Goal: Information Seeking & Learning: Learn about a topic

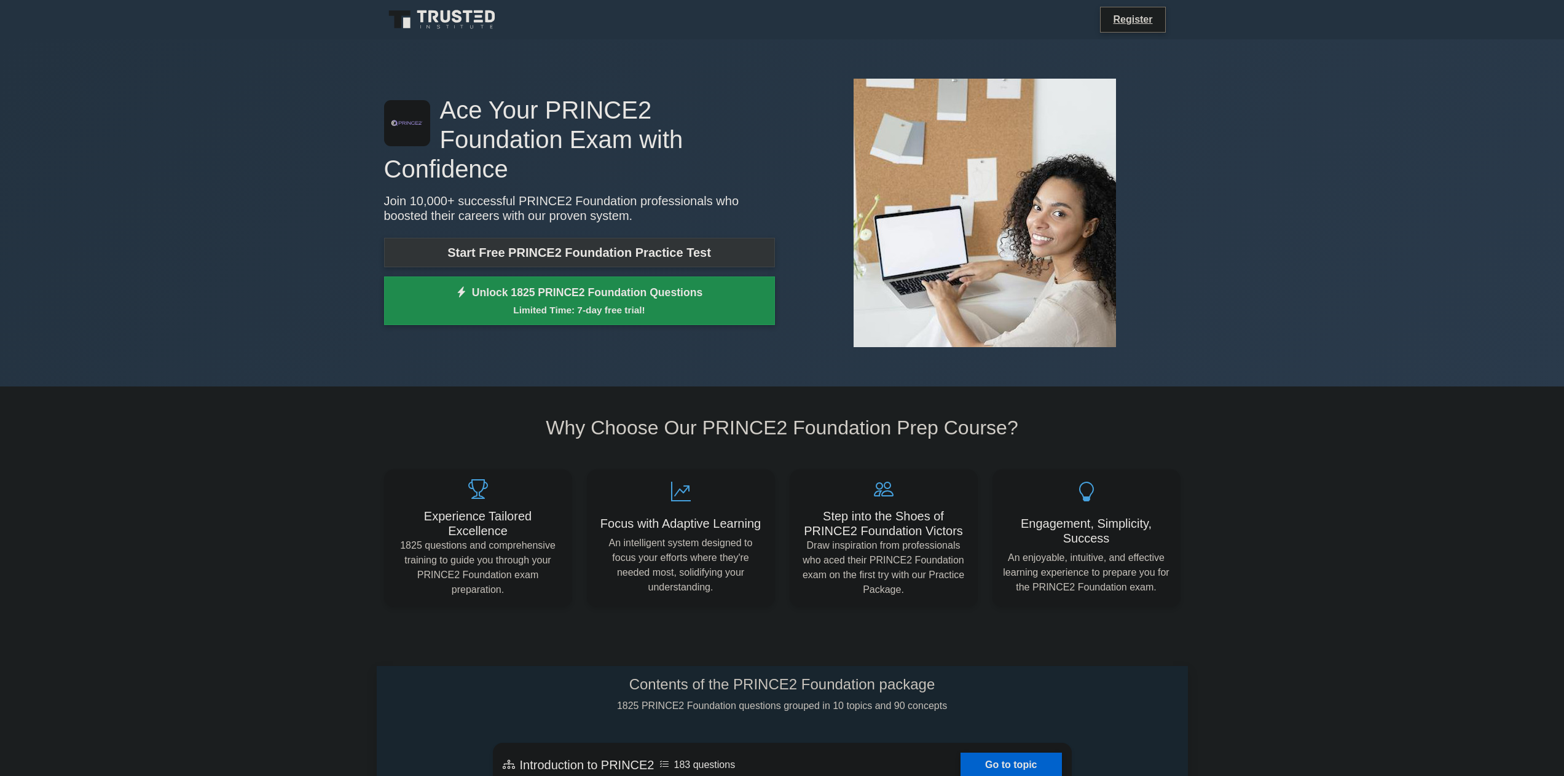
click at [652, 238] on link "Start Free PRINCE2 Foundation Practice Test" at bounding box center [579, 252] width 391 height 29
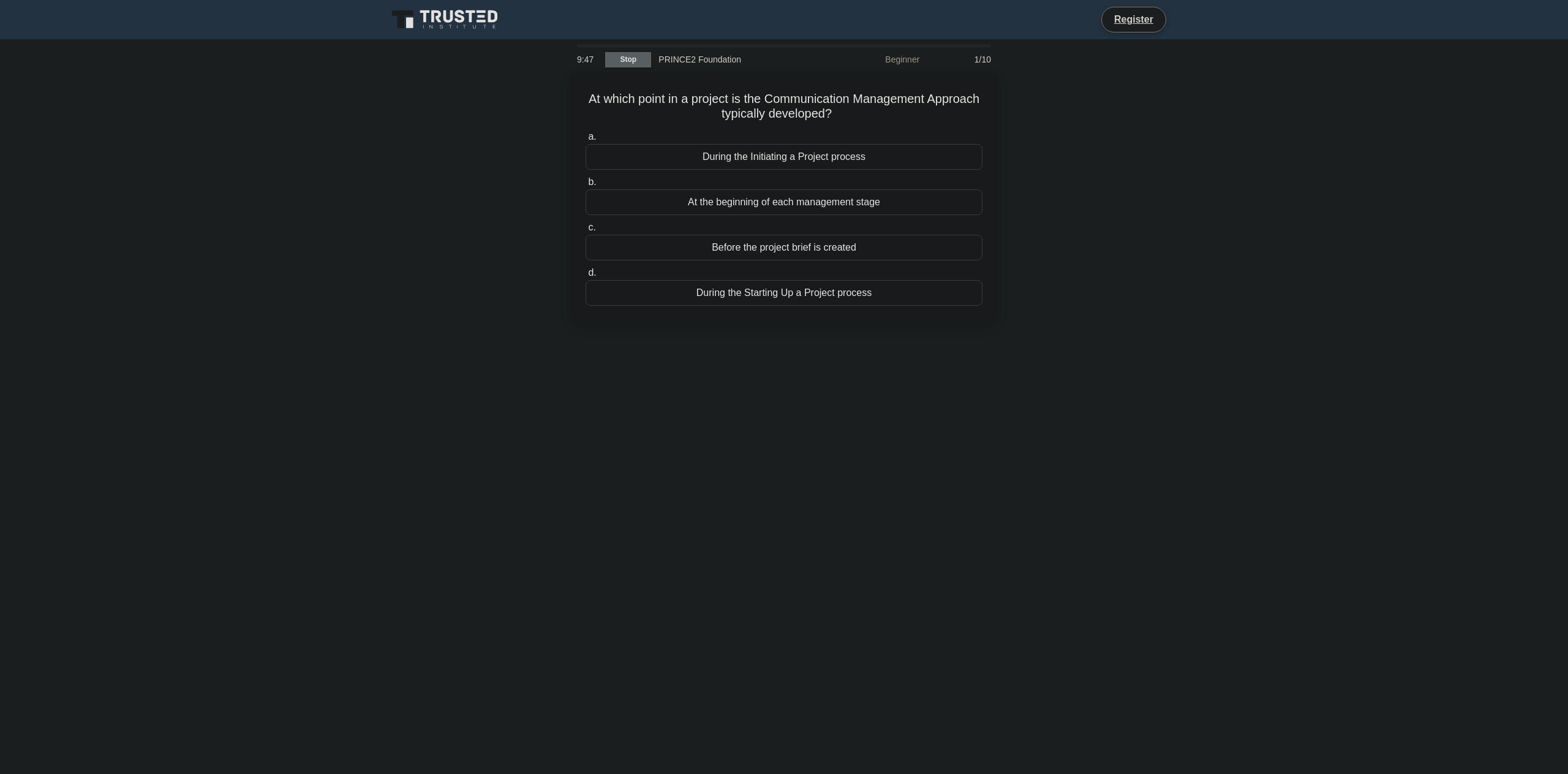
click at [627, 59] on link "Stop" at bounding box center [628, 59] width 46 height 15
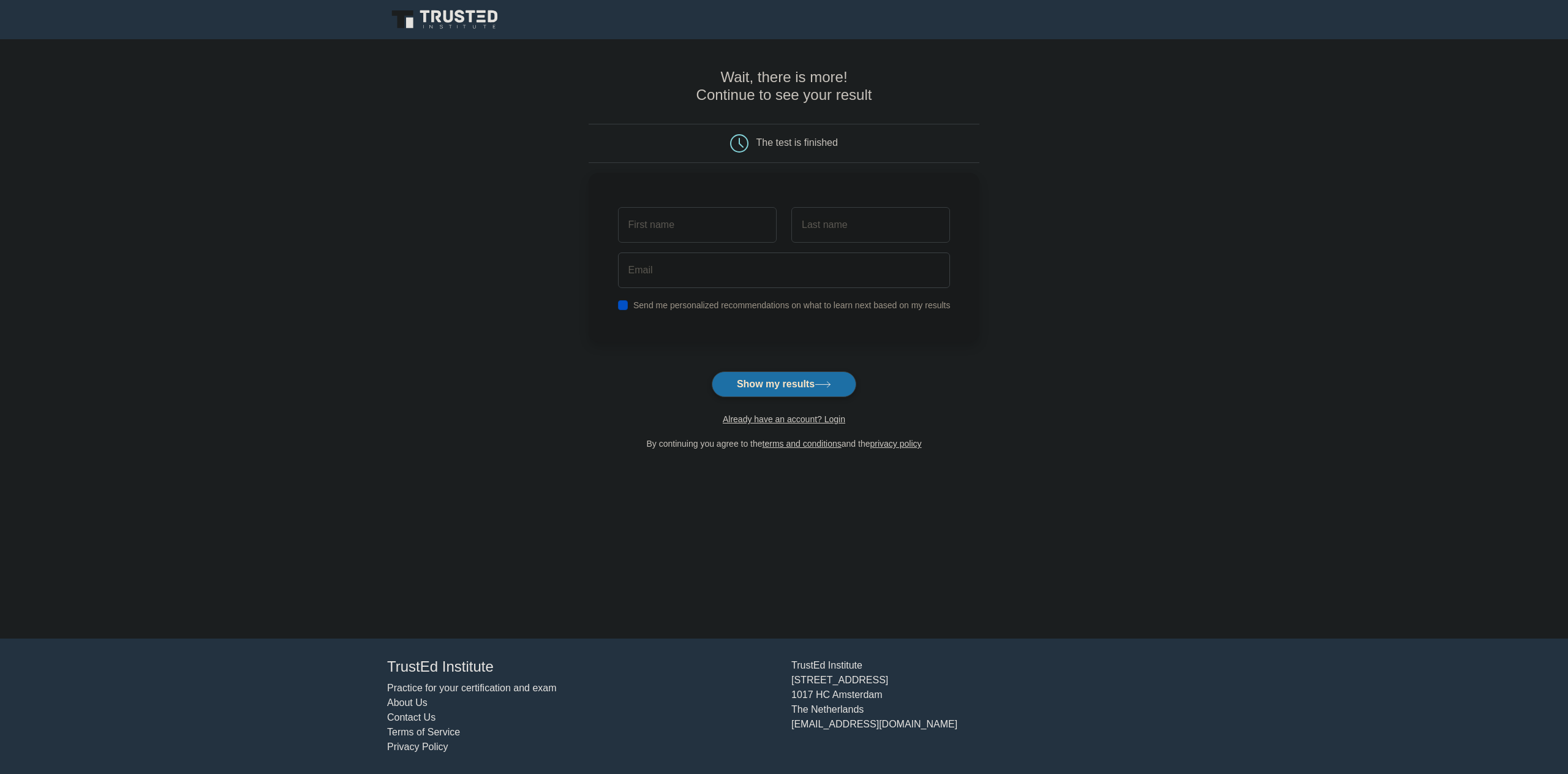
drag, startPoint x: 510, startPoint y: 94, endPoint x: 488, endPoint y: 82, distance: 25.1
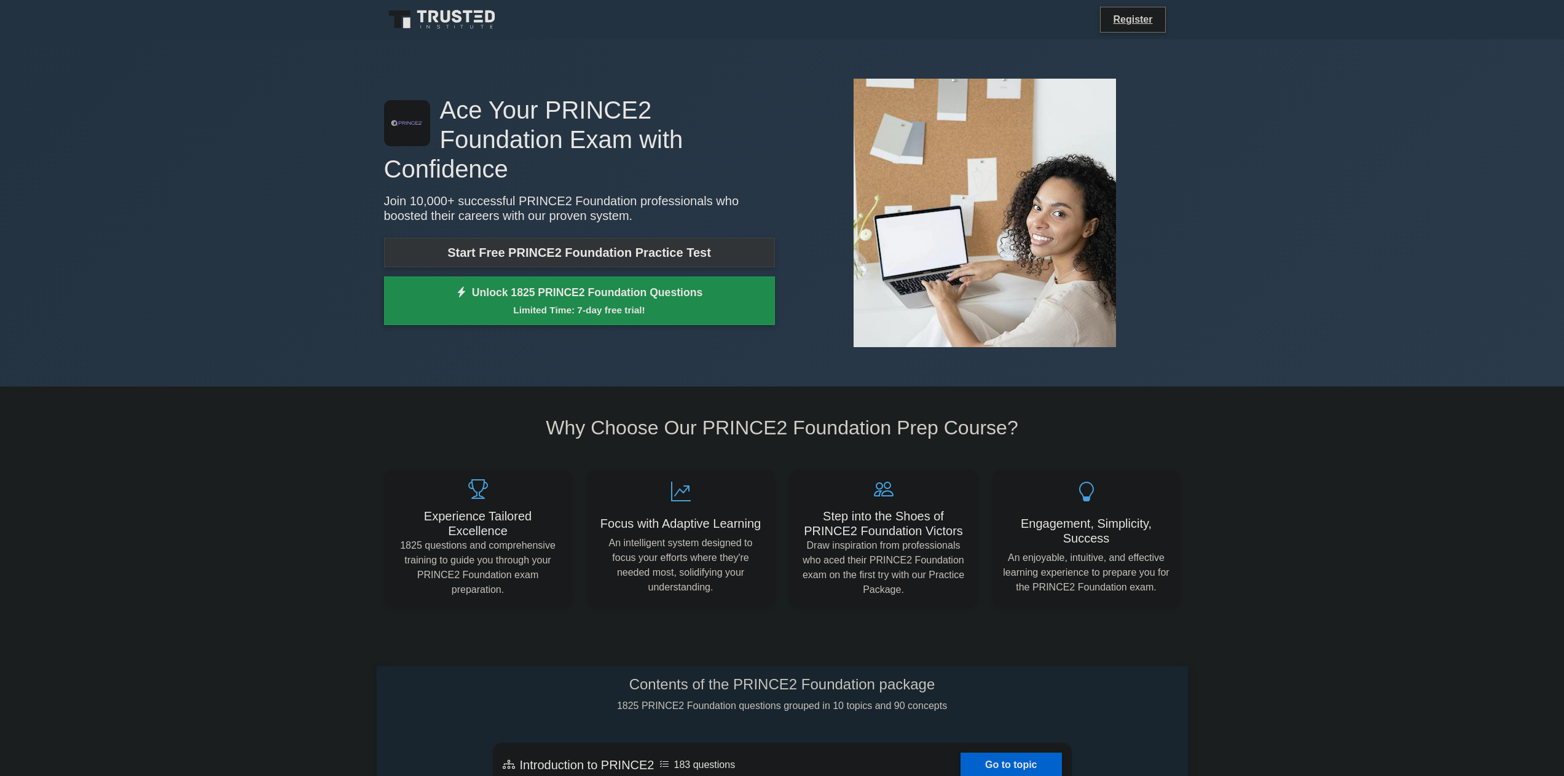
click at [484, 238] on link "Start Free PRINCE2 Foundation Practice Test" at bounding box center [579, 252] width 391 height 29
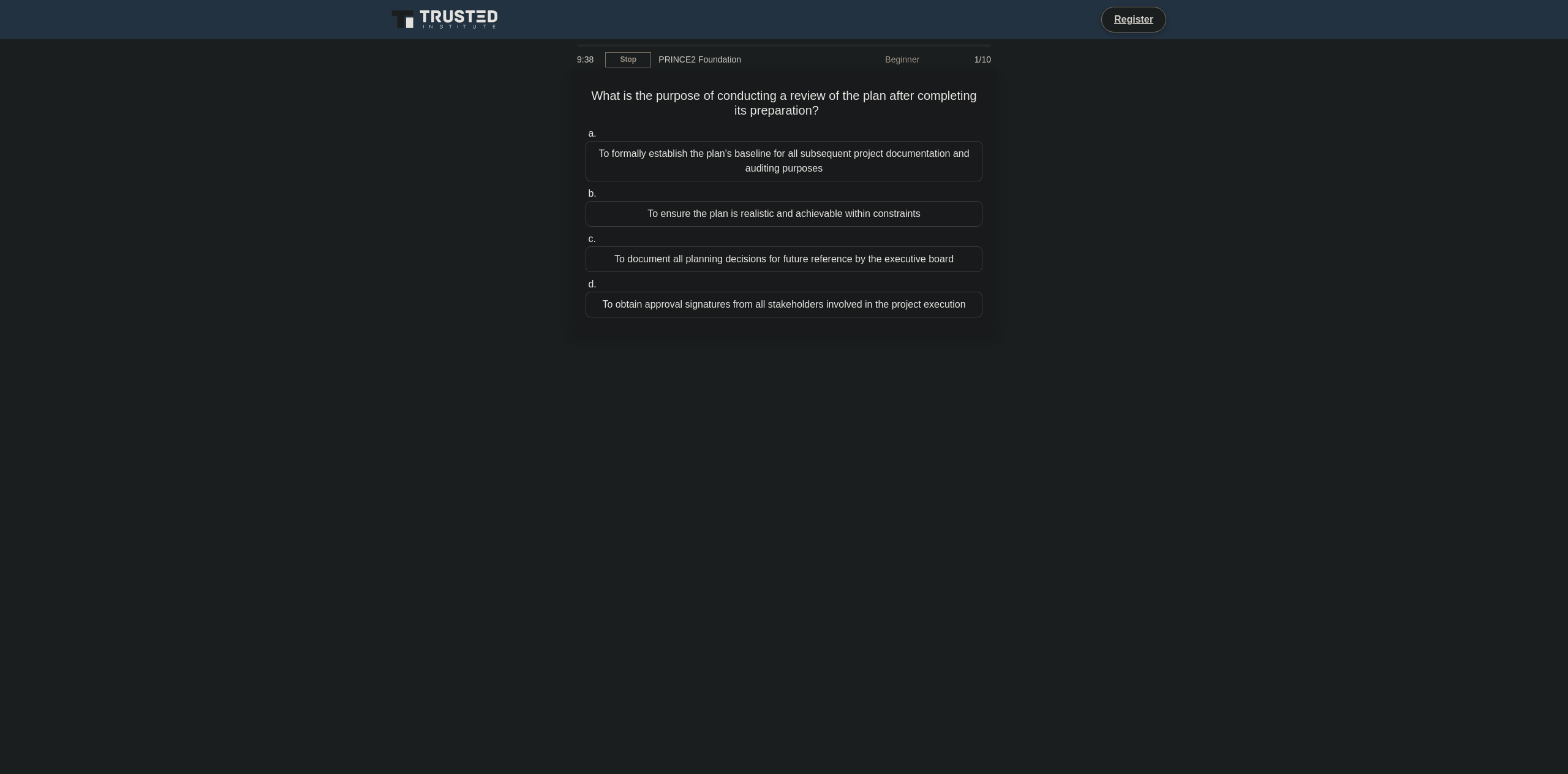
click at [626, 215] on div "To ensure the plan is realistic and achievable within constraints" at bounding box center [784, 214] width 397 height 26
click at [585, 197] on input "b. To ensure the plan is realistic and achievable within constraints" at bounding box center [585, 194] width 0 height 8
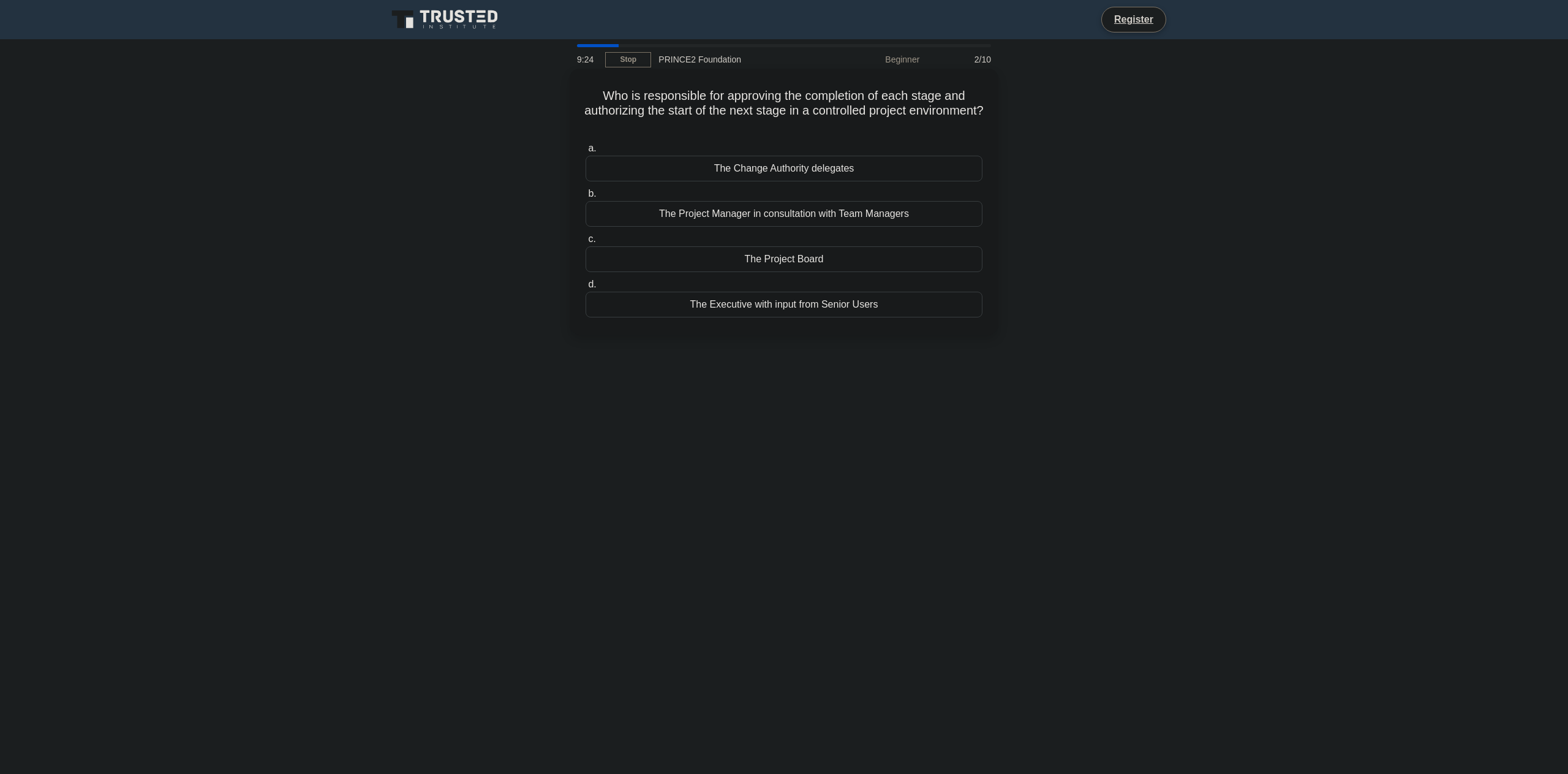
click at [674, 261] on div "The Project Board" at bounding box center [784, 259] width 397 height 26
click at [585, 243] on input "c. The Project Board" at bounding box center [585, 239] width 0 height 8
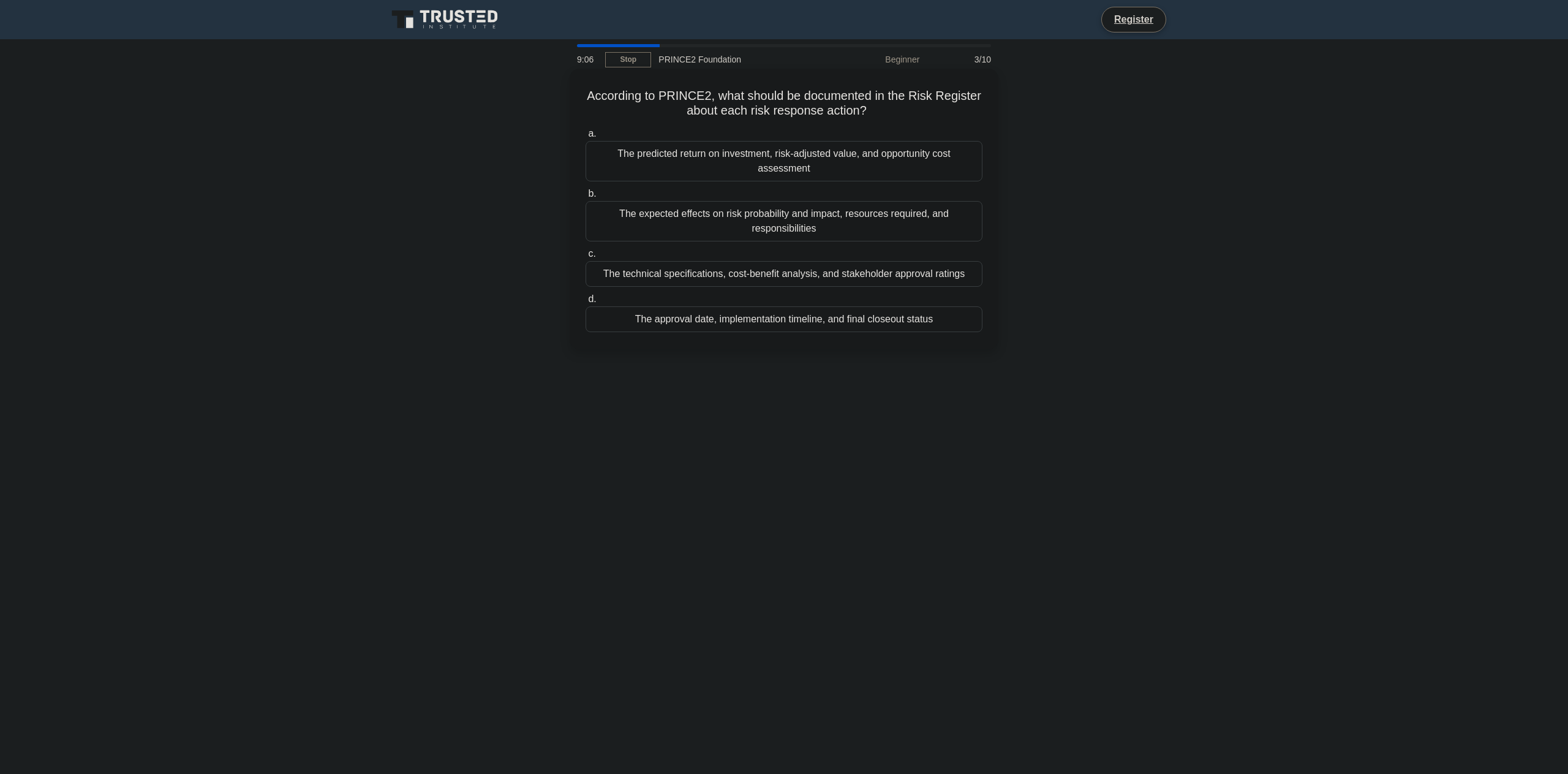
click at [661, 224] on div "The expected effects on risk probability and impact, resources required, and re…" at bounding box center [784, 221] width 397 height 41
click at [585, 197] on input "b. The expected effects on risk probability and impact, resources required, and…" at bounding box center [585, 194] width 0 height 8
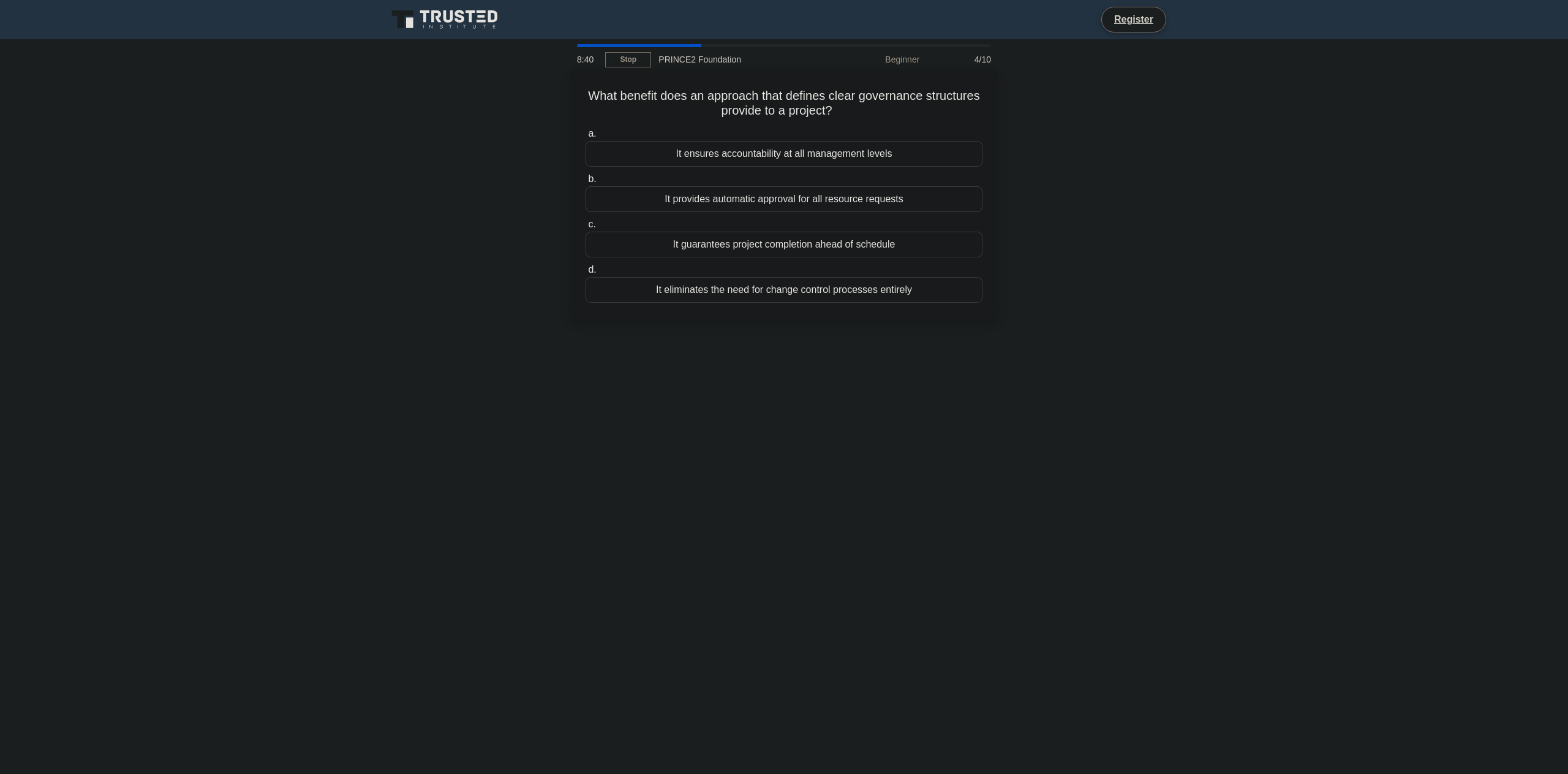
click at [775, 151] on div "It ensures accountability at all management levels" at bounding box center [784, 154] width 397 height 26
click at [585, 138] on input "a. It ensures accountability at all management levels" at bounding box center [585, 134] width 0 height 8
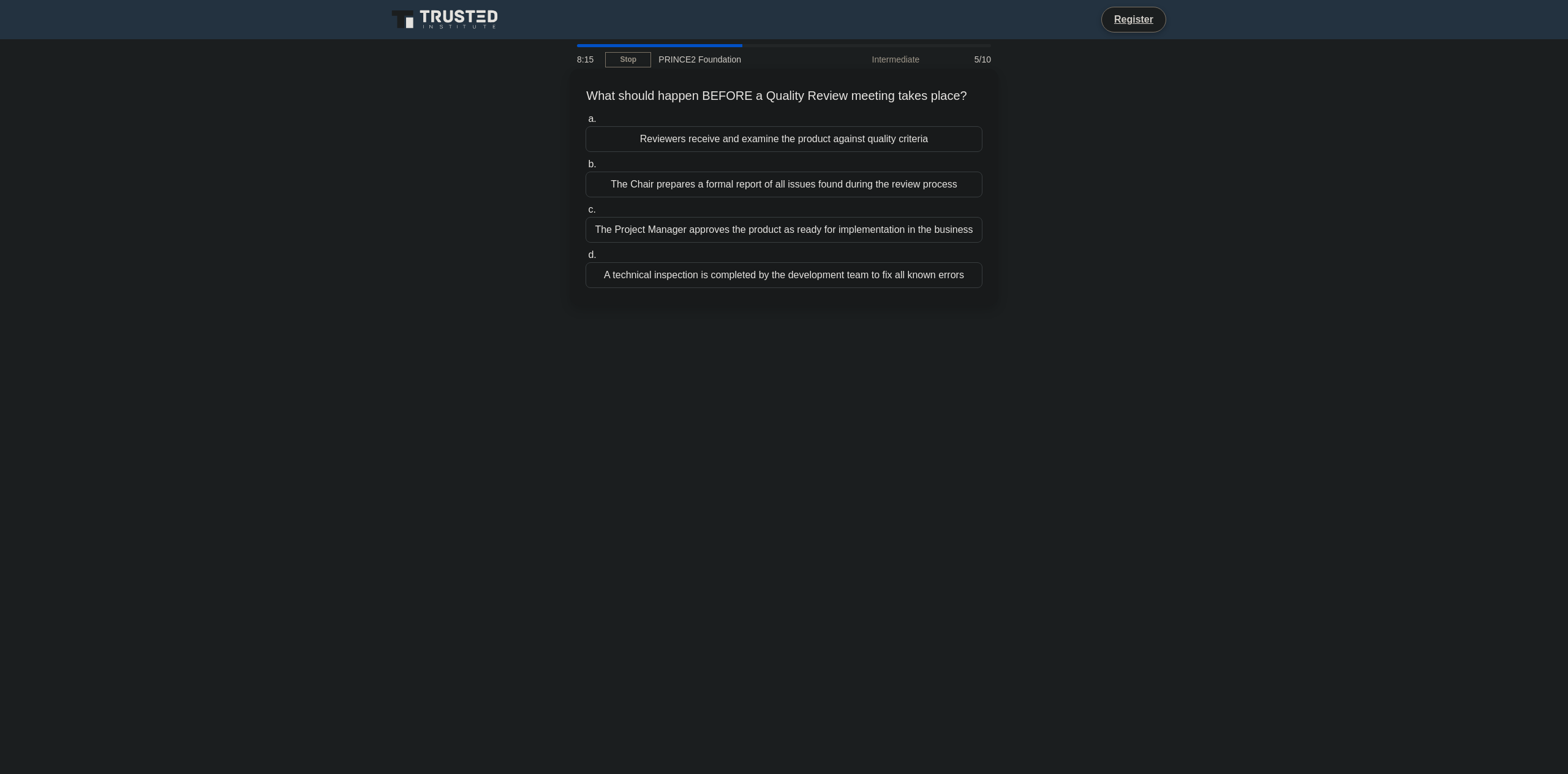
click at [725, 274] on div "A technical inspection is completed by the development team to fix all known er…" at bounding box center [784, 275] width 397 height 26
click at [585, 259] on input "d. A technical inspection is completed by the development team to fix all known…" at bounding box center [585, 255] width 0 height 8
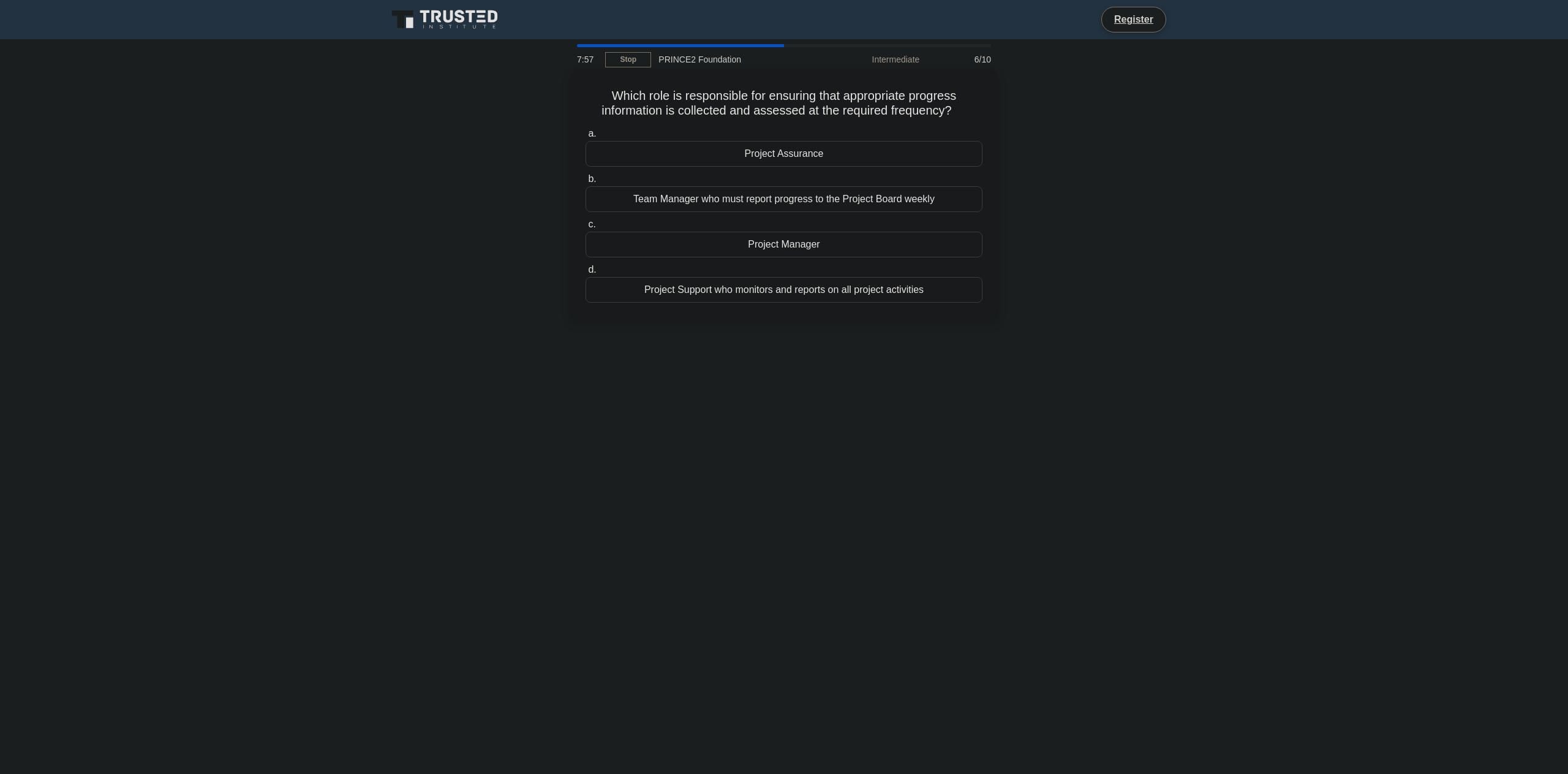
click at [708, 247] on div "Project Manager" at bounding box center [784, 244] width 397 height 26
click at [585, 228] on input "c. Project Manager" at bounding box center [585, 224] width 0 height 8
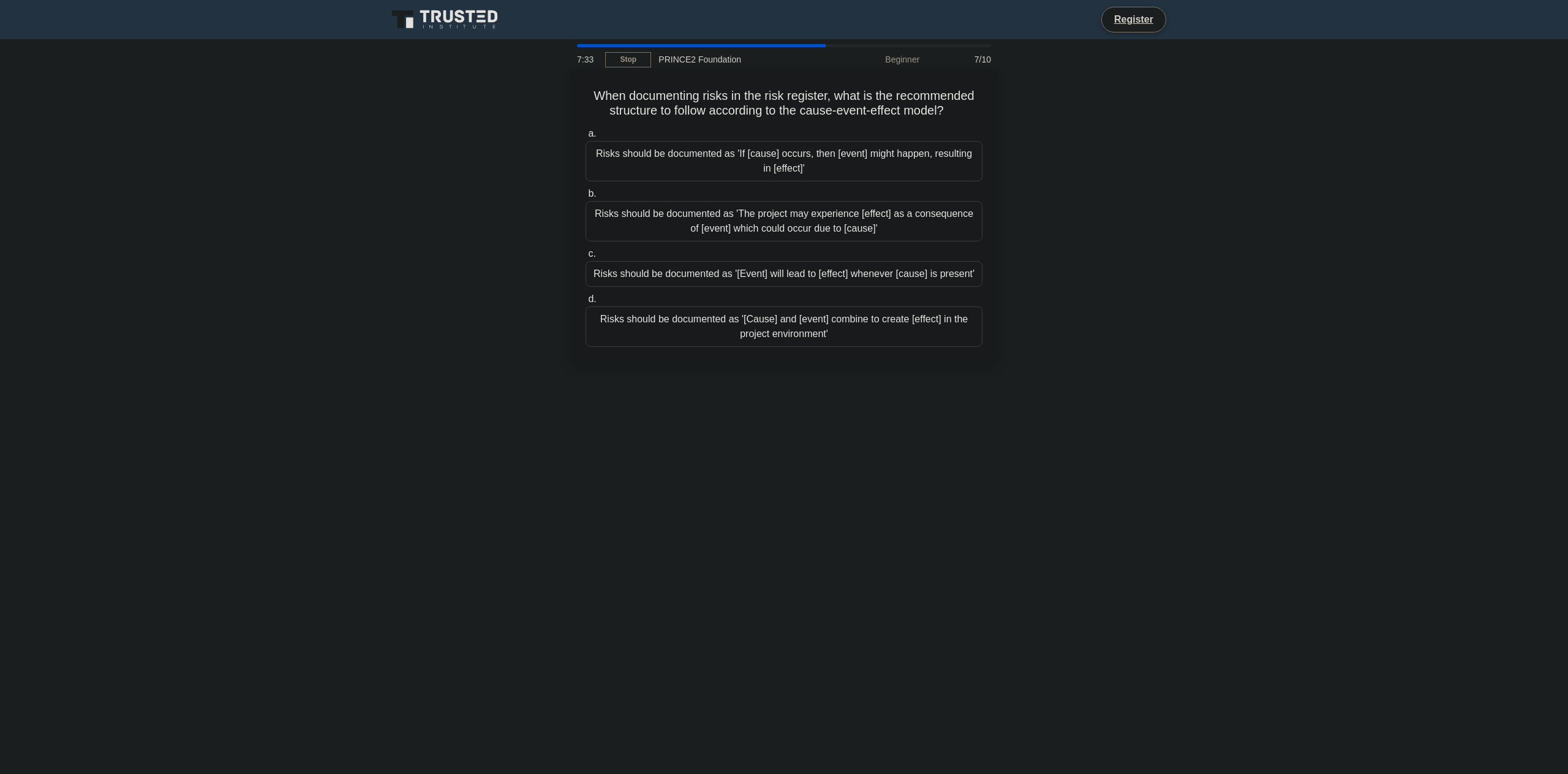
click at [759, 156] on div "Risks should be documented as 'If [cause] occurs, then [event] might happen, re…" at bounding box center [784, 161] width 397 height 41
click at [585, 138] on input "a. Risks should be documented as 'If [cause] occurs, then [event] might happen,…" at bounding box center [585, 134] width 0 height 8
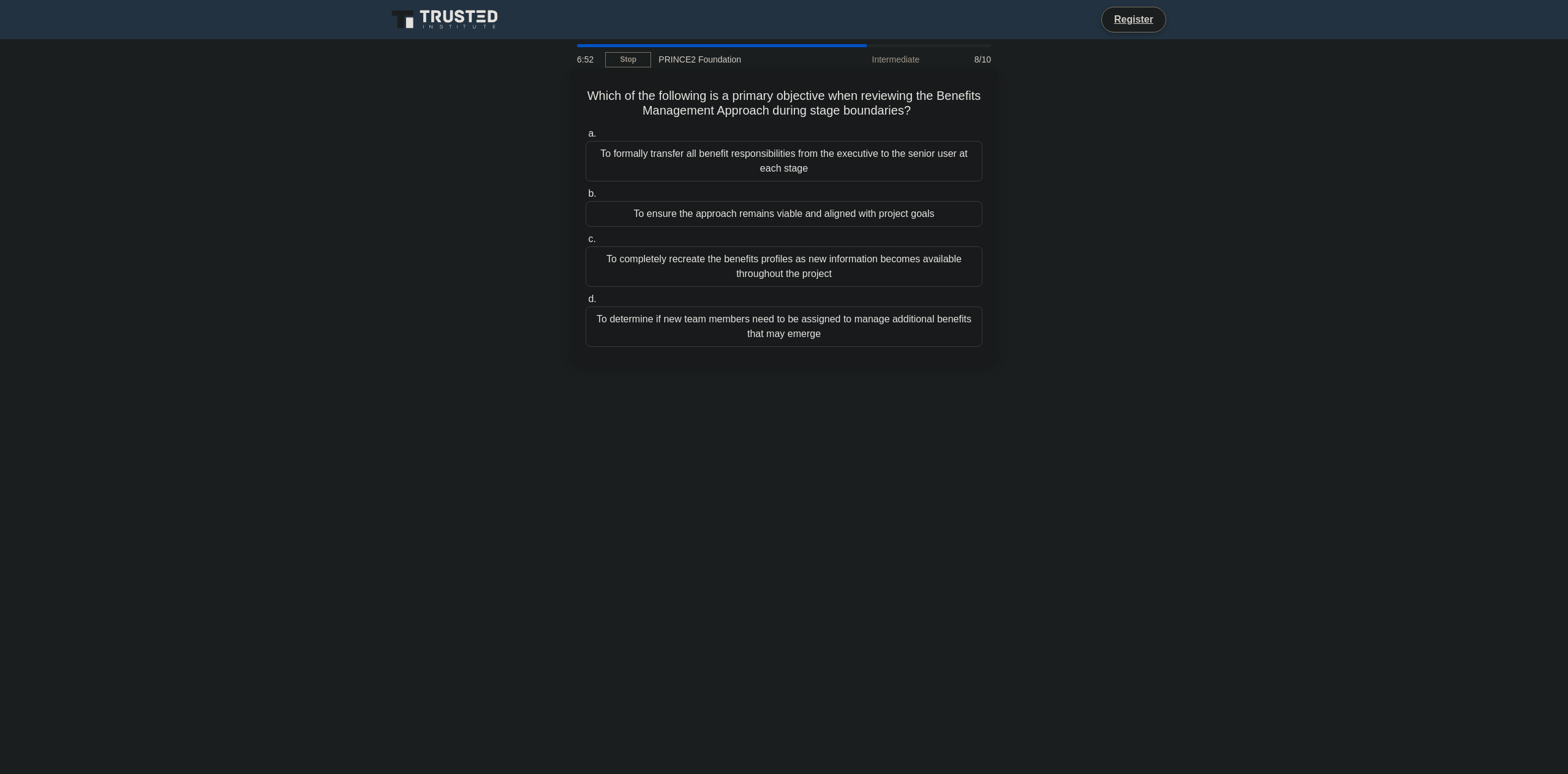
click at [815, 220] on div "To ensure the approach remains viable and aligned with project goals" at bounding box center [784, 214] width 397 height 26
click at [585, 197] on input "b. To ensure the approach remains viable and aligned with project goals" at bounding box center [585, 194] width 0 height 8
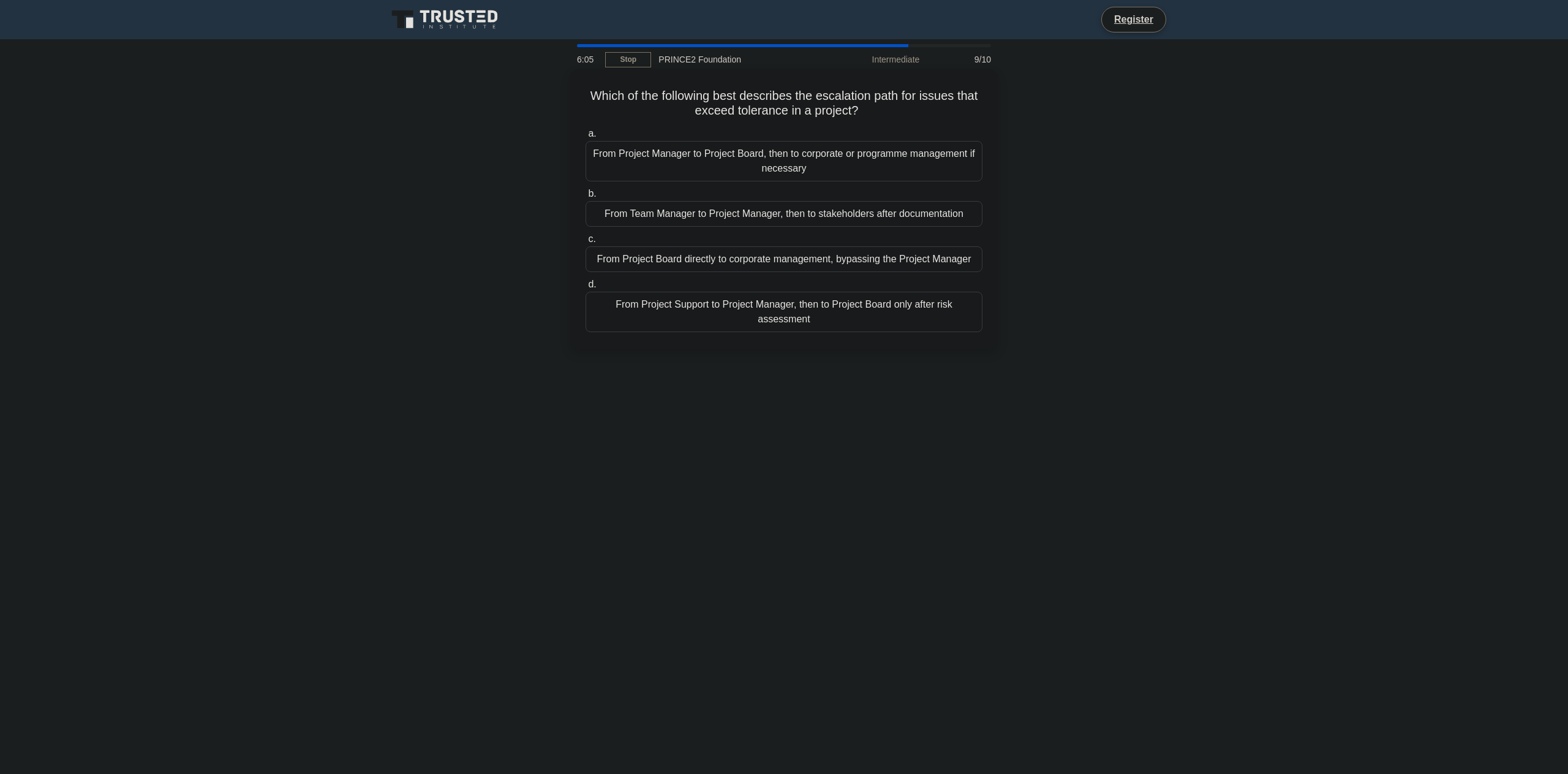
click at [761, 313] on div "From Project Support to Project Manager, then to Project Board only after risk …" at bounding box center [784, 311] width 397 height 41
click at [585, 288] on input "d. From Project Support to Project Manager, then to Project Board only after ri…" at bounding box center [585, 284] width 0 height 8
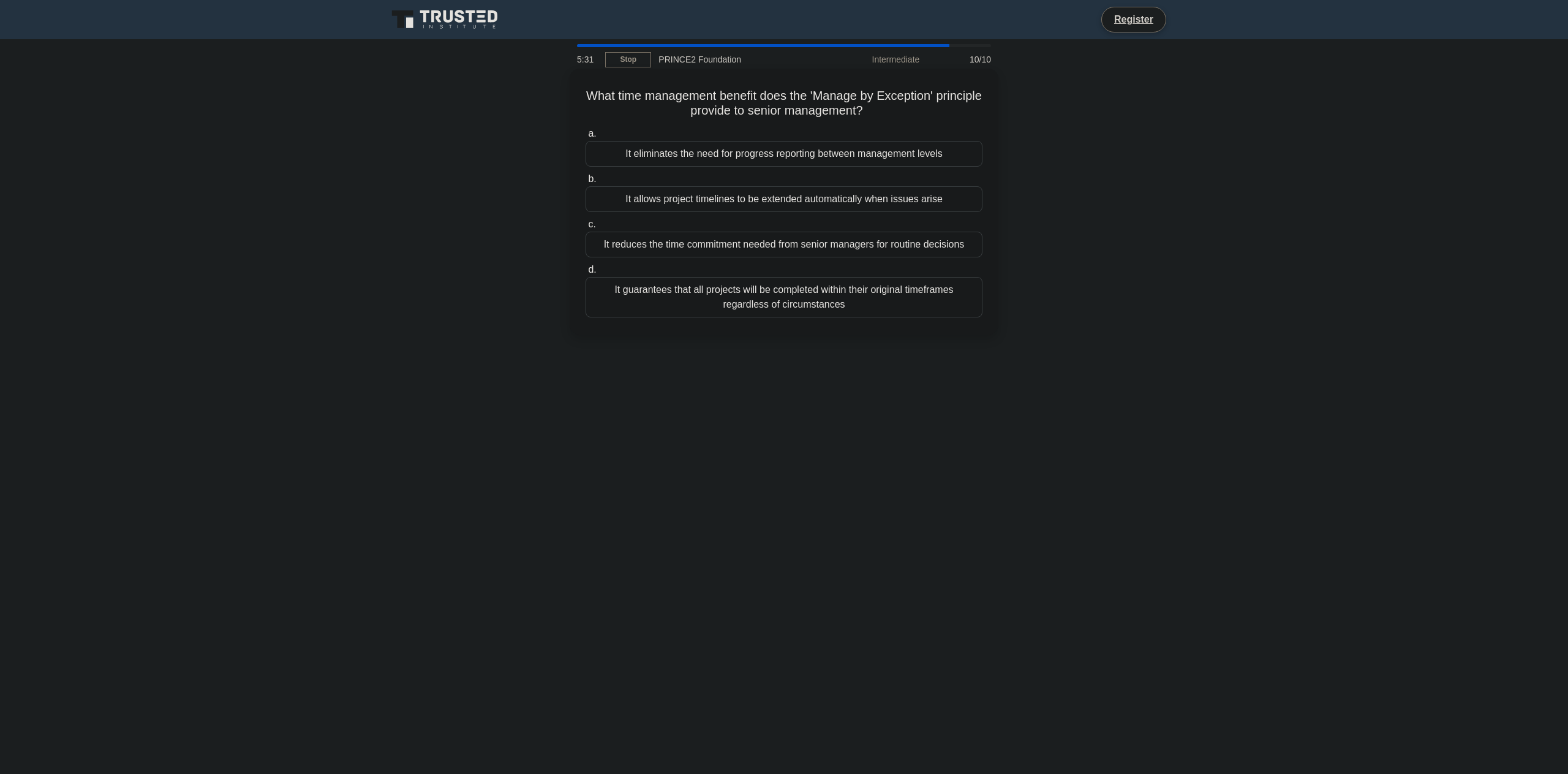
click at [757, 244] on div "It reduces the time commitment needed from senior managers for routine decisions" at bounding box center [784, 244] width 397 height 26
click at [585, 228] on input "c. It reduces the time commitment needed from senior managers for routine decis…" at bounding box center [585, 224] width 0 height 8
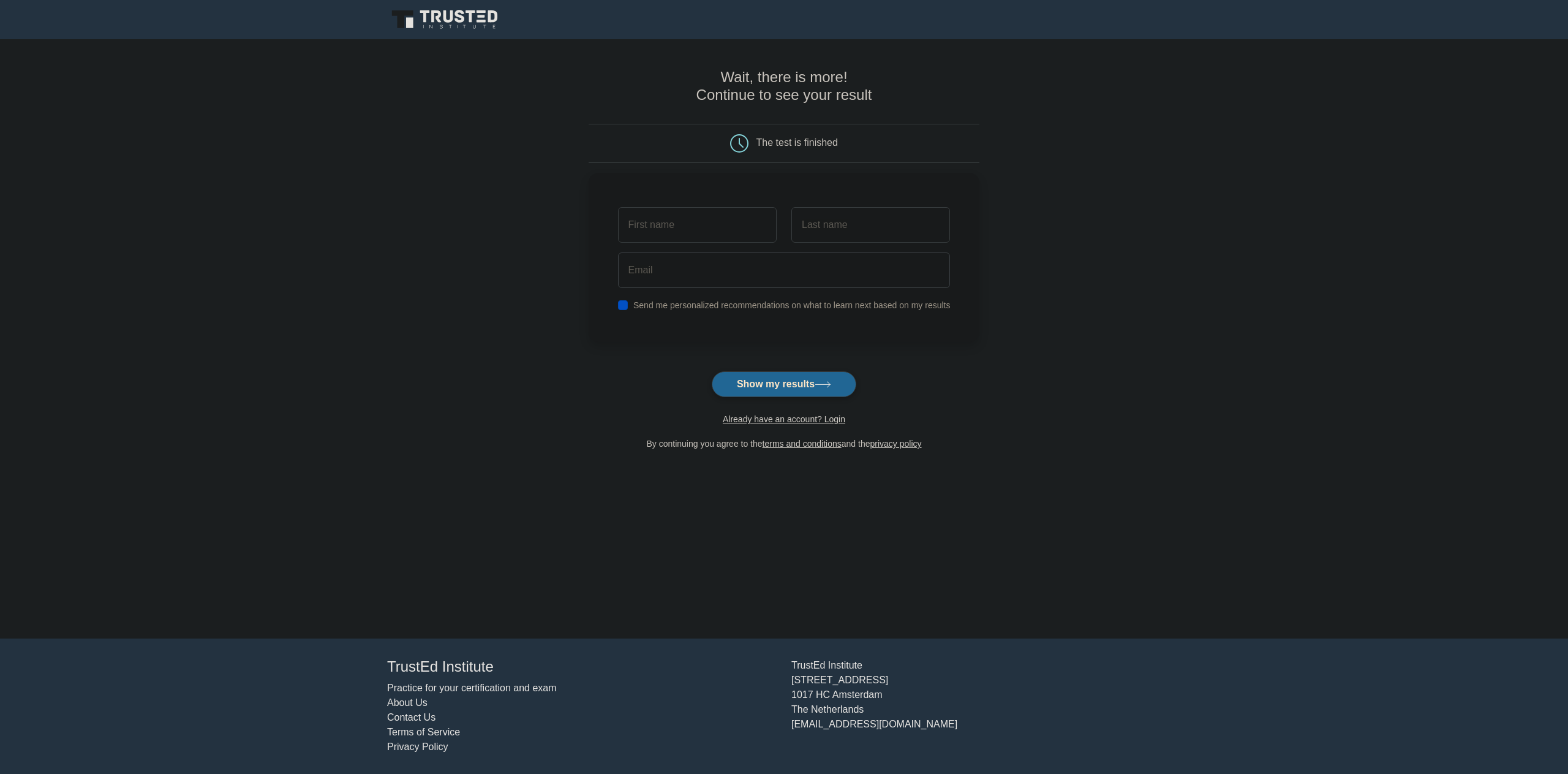
click at [778, 377] on button "Show my results" at bounding box center [784, 384] width 145 height 26
type input "a"
type input "igbt"
type input "mosfet"
click at [778, 384] on button "Show my results" at bounding box center [784, 384] width 145 height 26
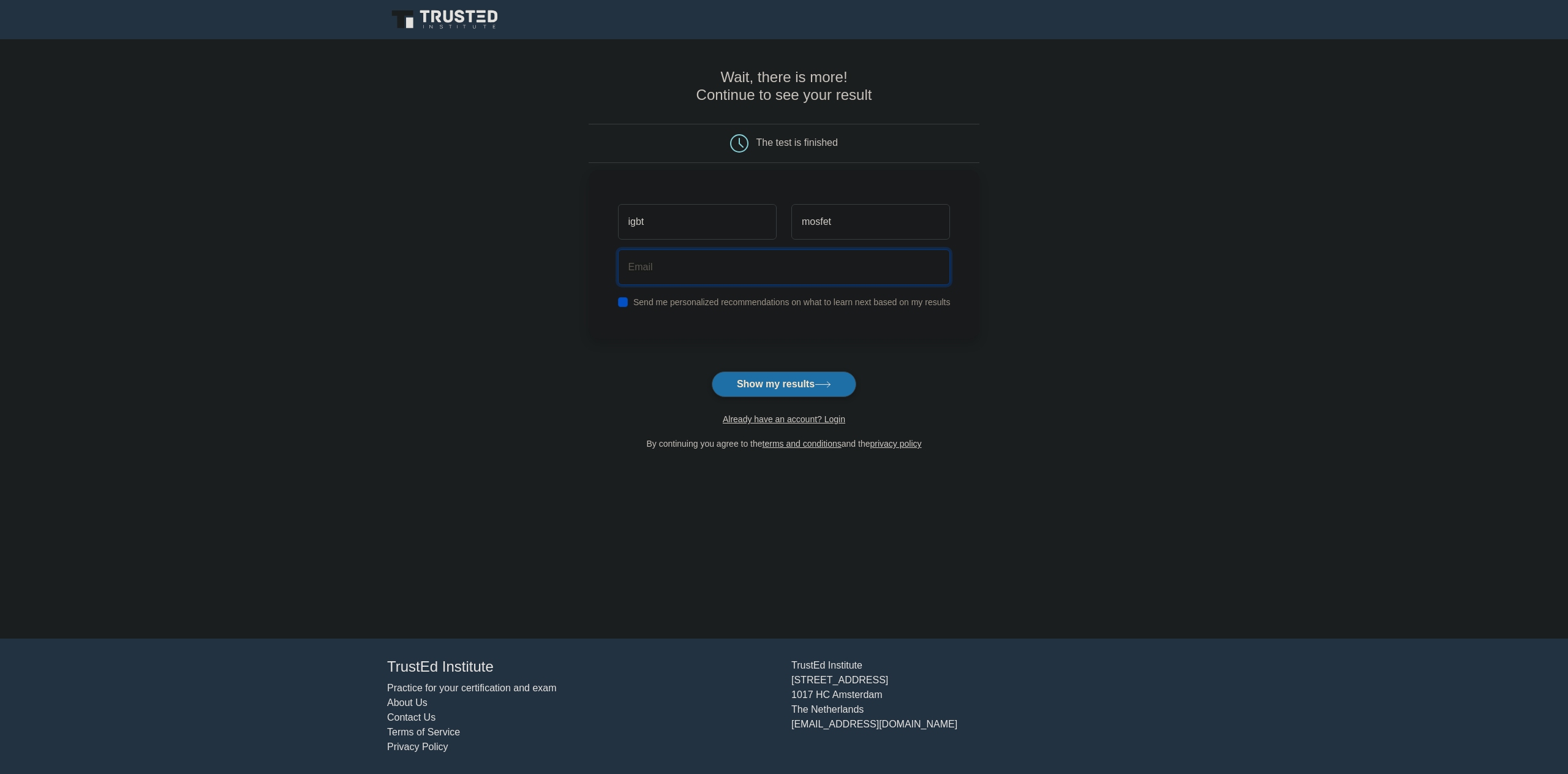
click at [687, 264] on input "email" at bounding box center [784, 267] width 333 height 36
type input "ahss@mecasesucasa.com"
click at [765, 385] on button "Show my results" at bounding box center [784, 384] width 145 height 26
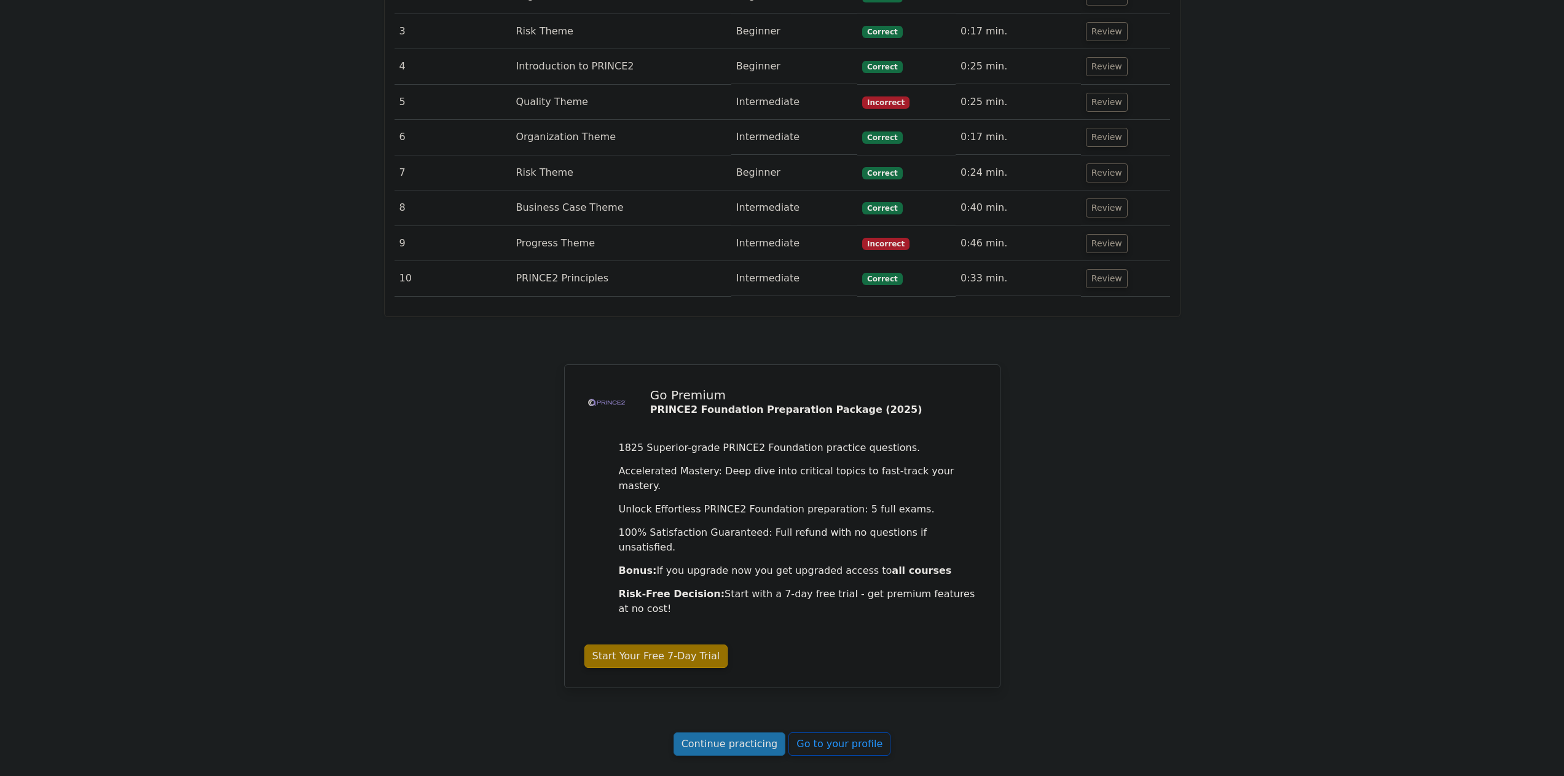
scroll to position [1777, 0]
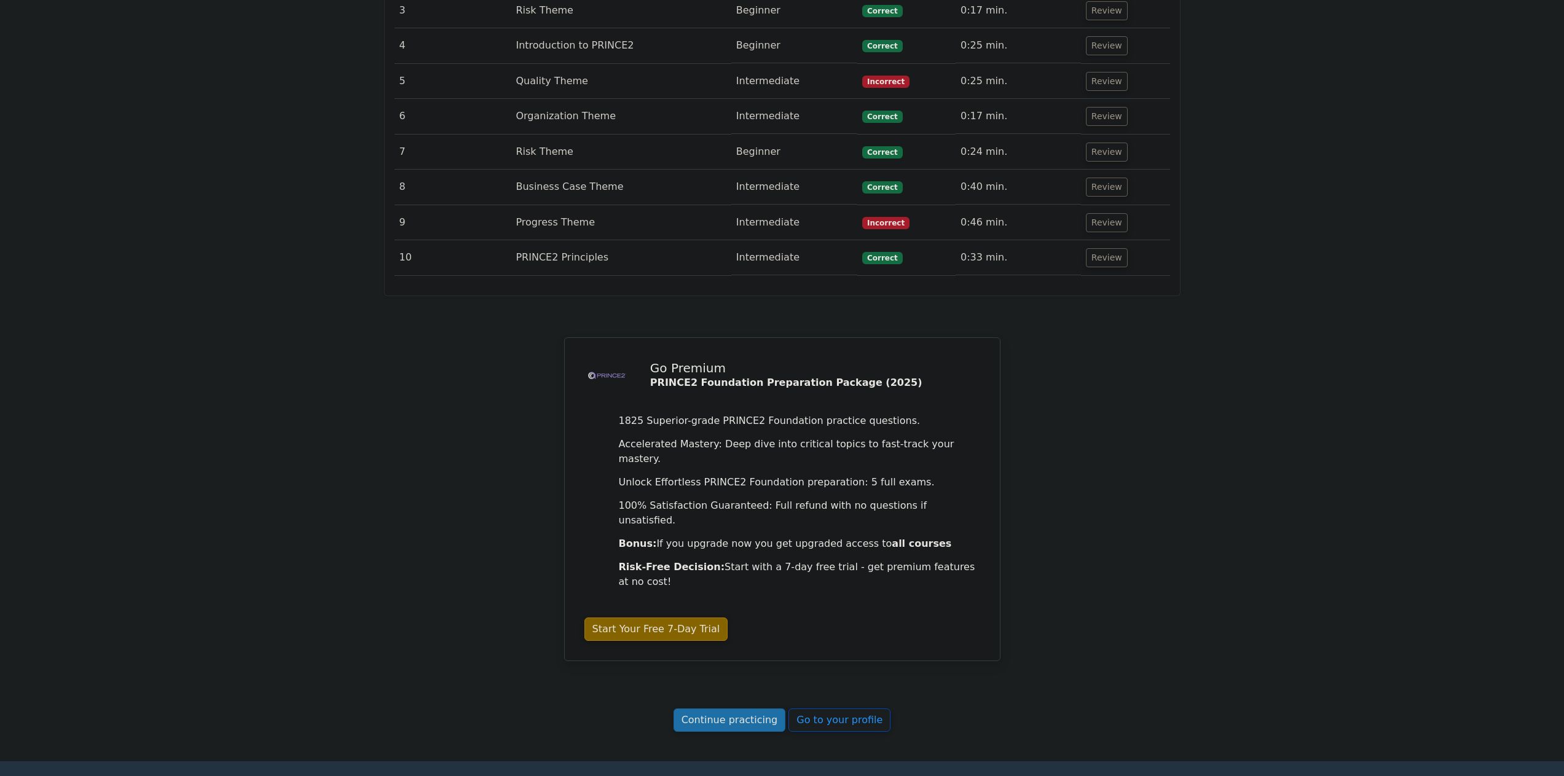
click at [666, 617] on link "Start Your Free 7-Day Trial" at bounding box center [656, 628] width 144 height 23
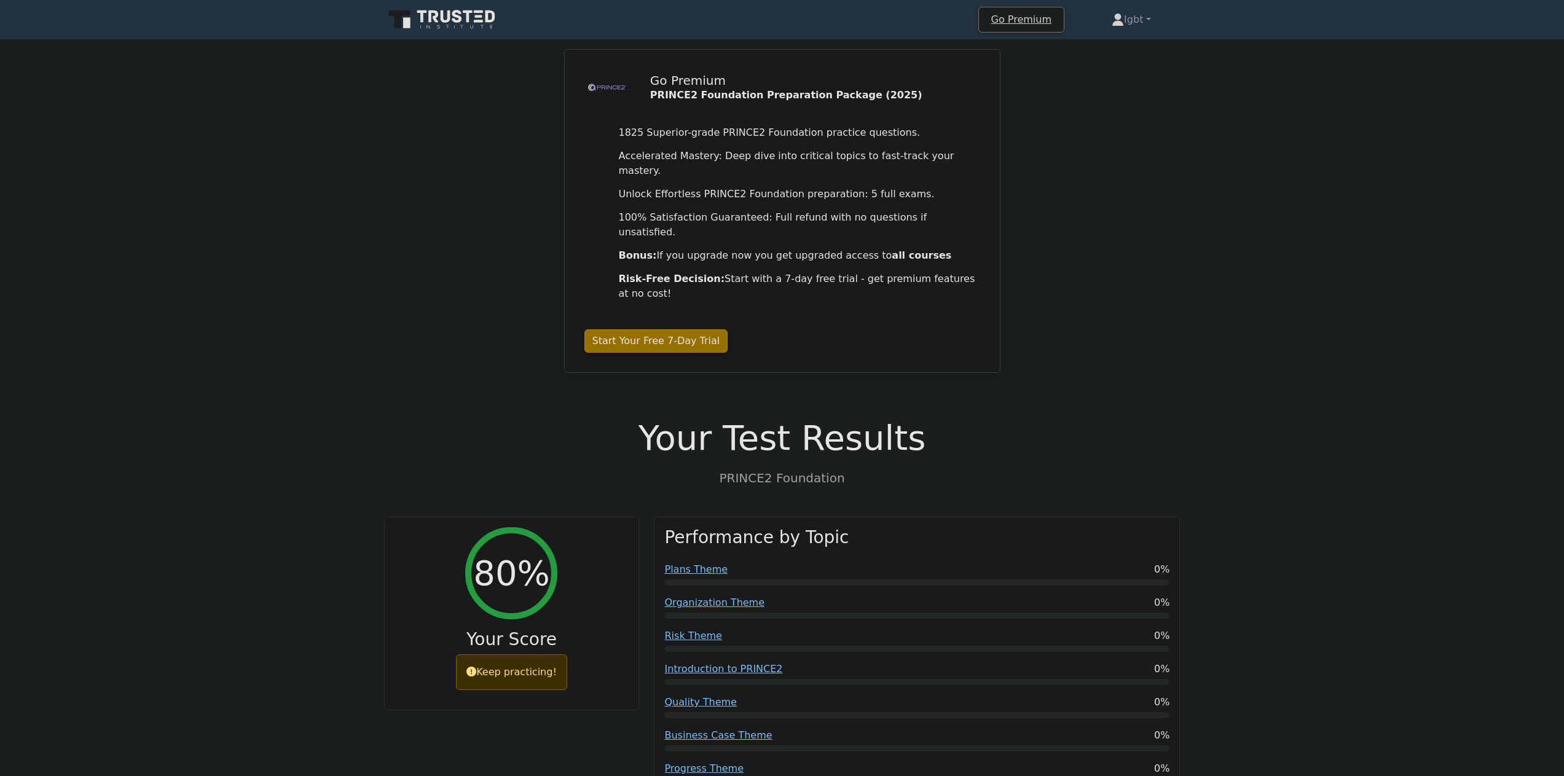
click at [460, 21] on icon at bounding box center [457, 16] width 10 height 13
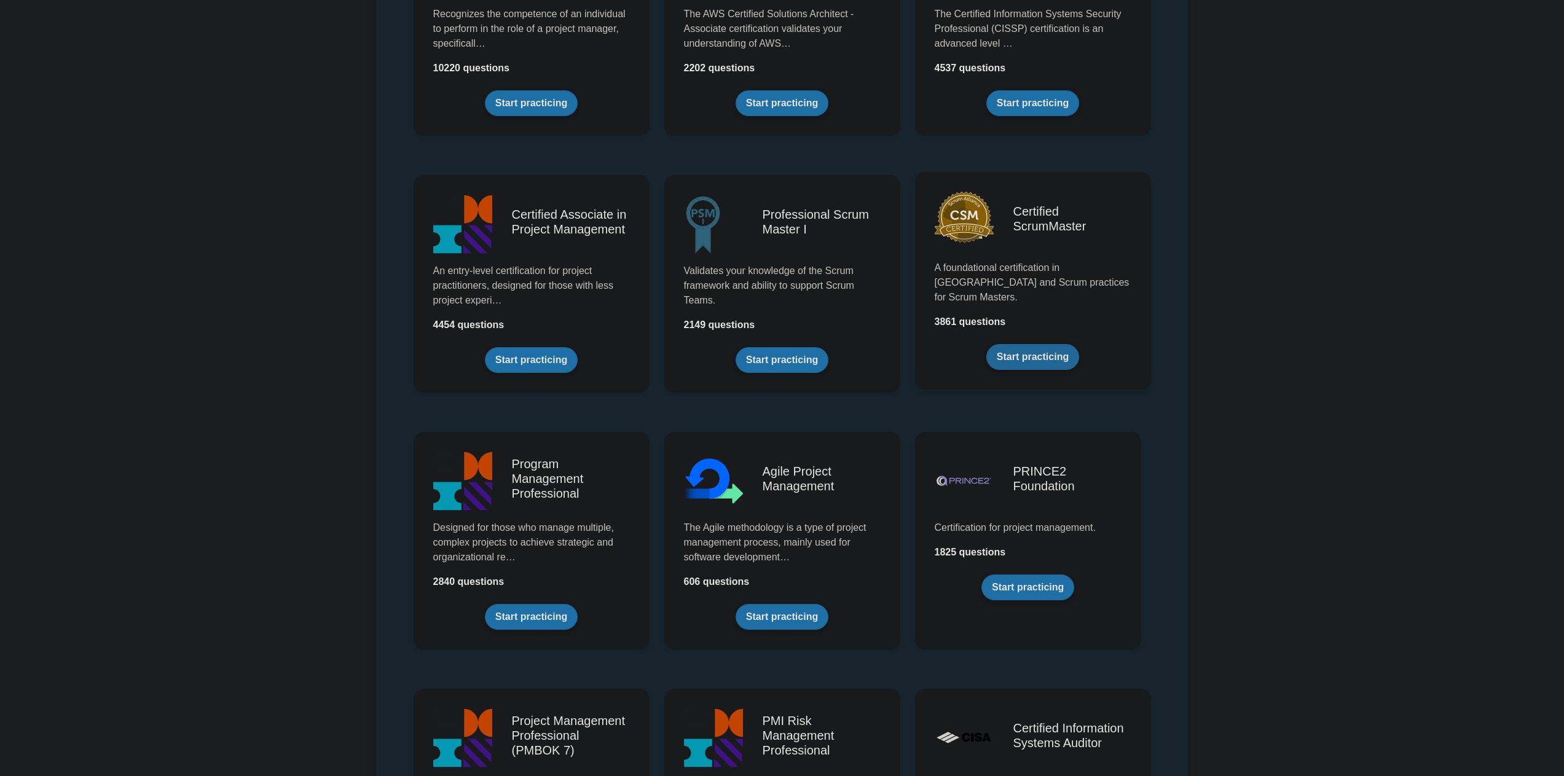
scroll to position [369, 0]
click at [1032, 589] on link "Start practicing" at bounding box center [1027, 584] width 93 height 26
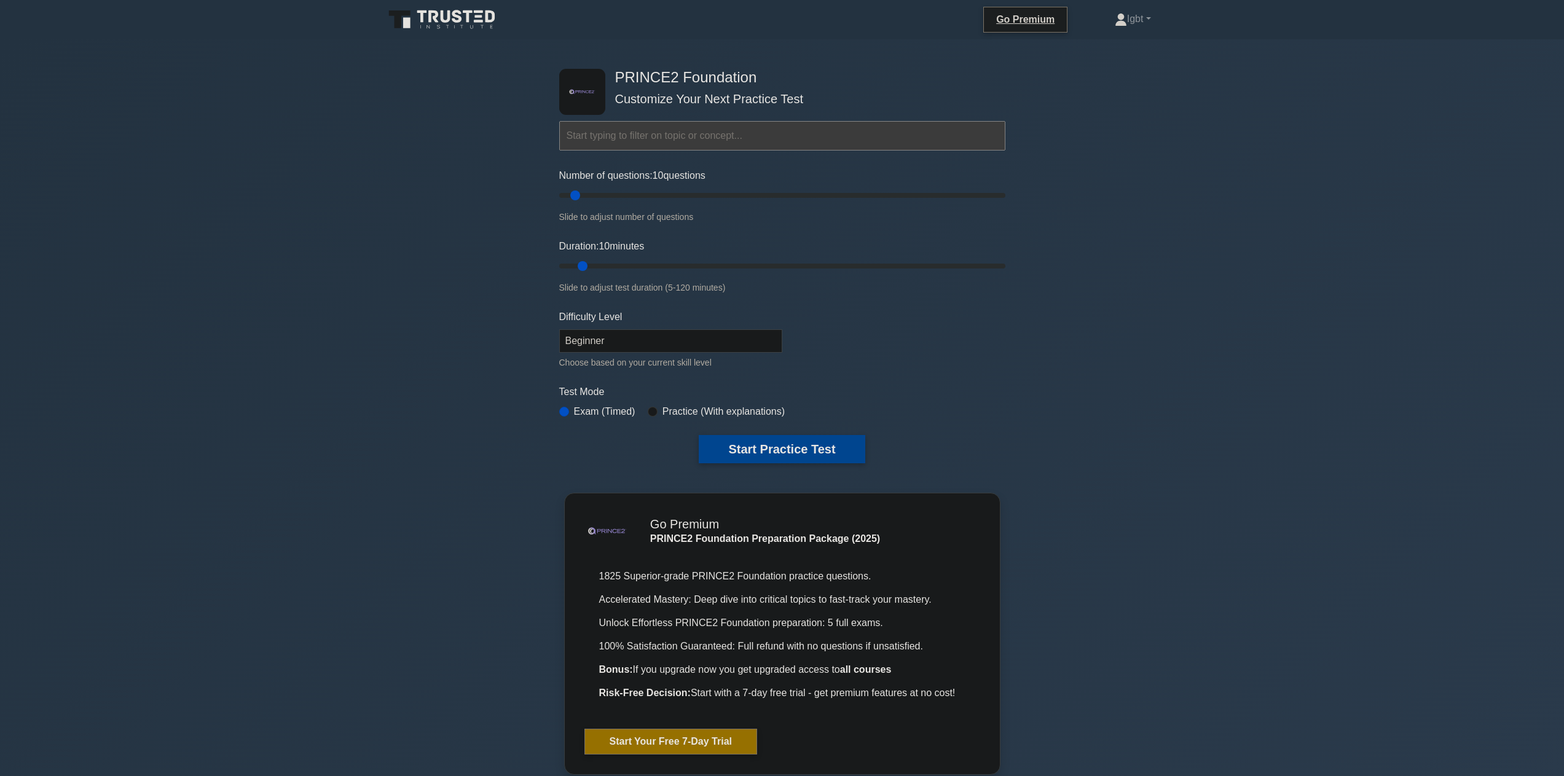
click at [817, 446] on button "Start Practice Test" at bounding box center [782, 449] width 166 height 28
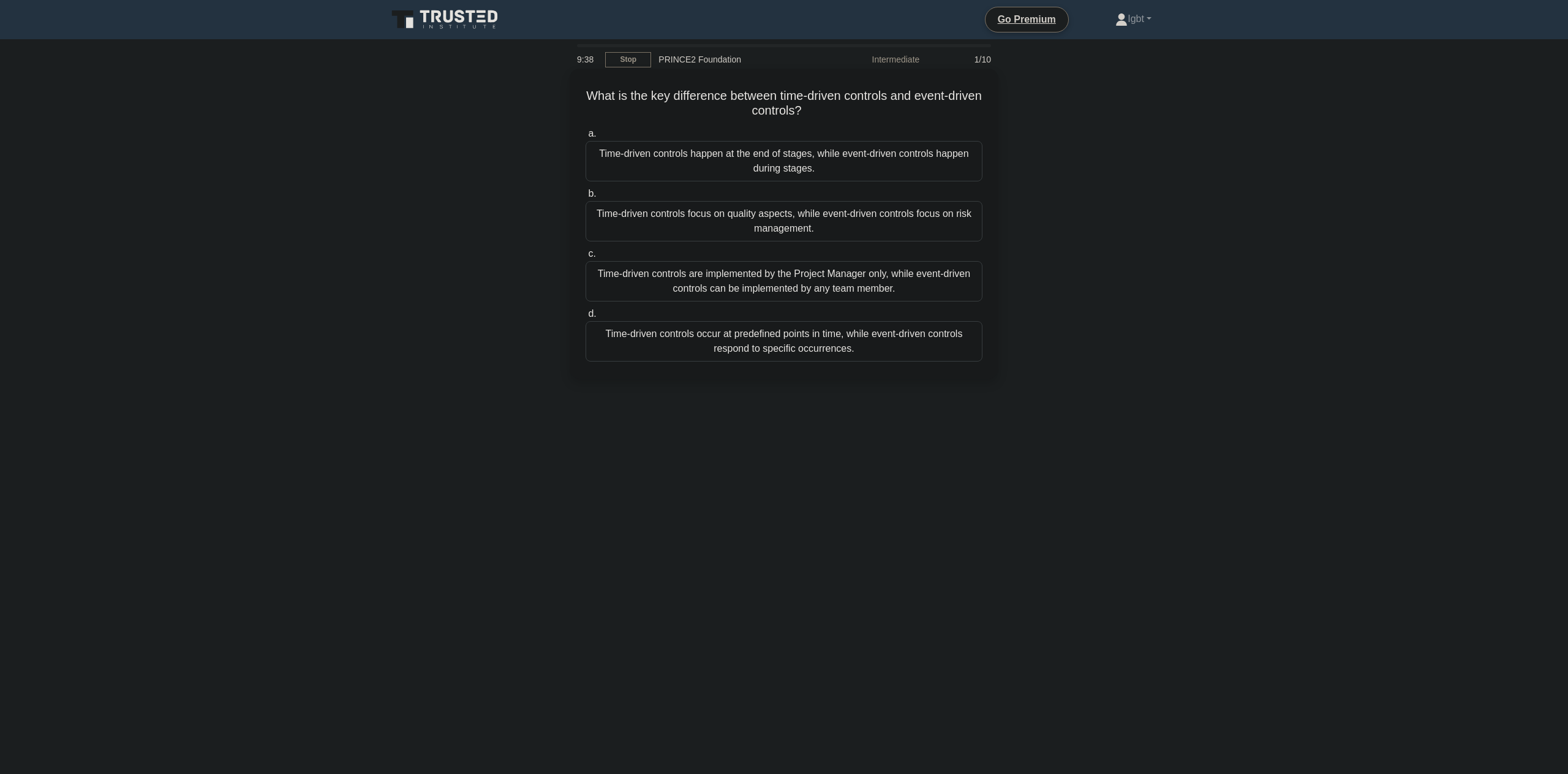
click at [878, 221] on div "Time-driven controls focus on quality aspects, while event-driven controls focu…" at bounding box center [784, 221] width 397 height 41
click at [585, 197] on input "b. Time-driven controls focus on quality aspects, while event-driven controls f…" at bounding box center [585, 194] width 0 height 8
